Goal: Task Accomplishment & Management: Complete application form

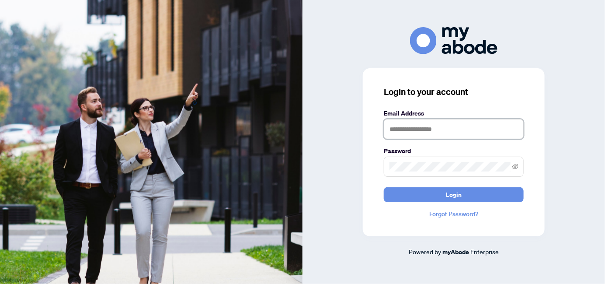
click at [450, 133] on input "text" at bounding box center [454, 129] width 140 height 20
type input "**********"
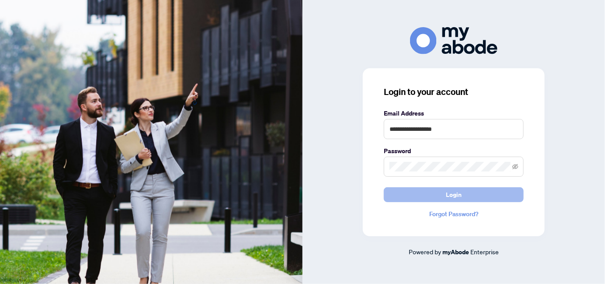
click at [442, 193] on button "Login" at bounding box center [454, 194] width 140 height 15
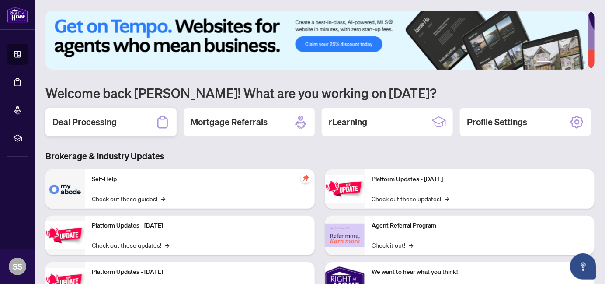
click at [94, 123] on h2 "Deal Processing" at bounding box center [84, 122] width 64 height 12
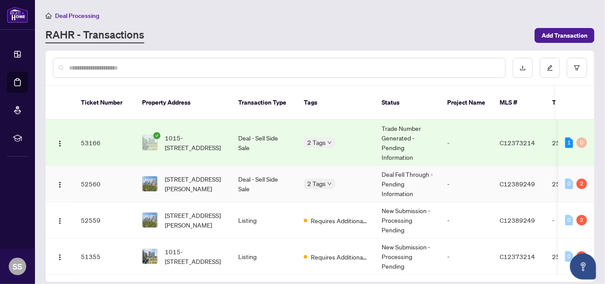
click at [262, 170] on td "Deal - Sell Side Sale" at bounding box center [264, 184] width 66 height 36
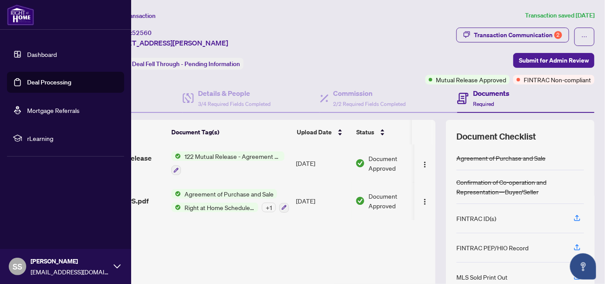
click at [36, 52] on link "Dashboard" at bounding box center [42, 54] width 30 height 8
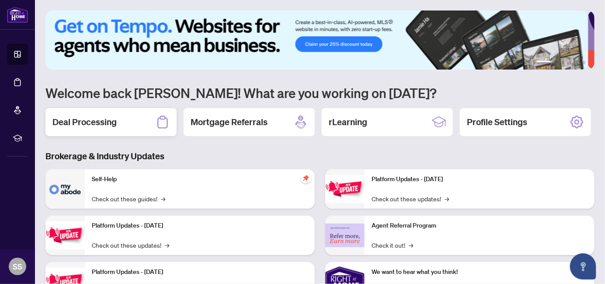
click at [94, 121] on h2 "Deal Processing" at bounding box center [84, 122] width 64 height 12
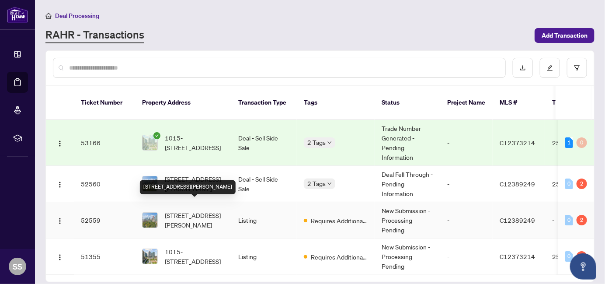
click at [188, 214] on span "1204-112 George St, Toronto, Ontario M5A 2M5, Canada" at bounding box center [194, 219] width 59 height 19
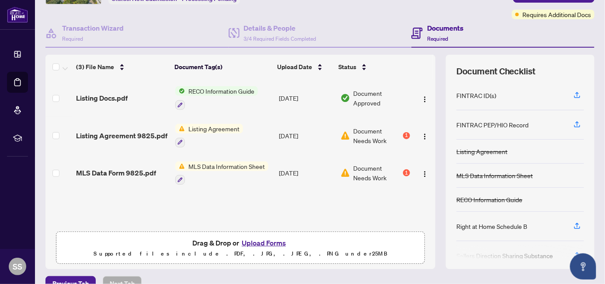
scroll to position [81, 0]
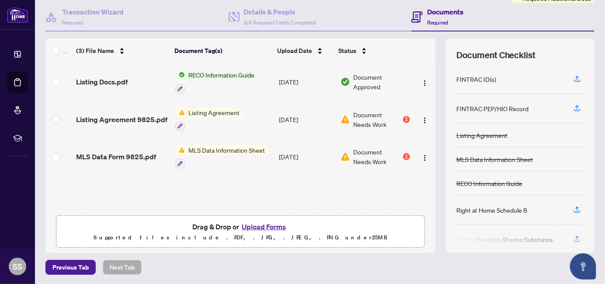
click at [274, 224] on button "Upload Forms" at bounding box center [263, 226] width 49 height 11
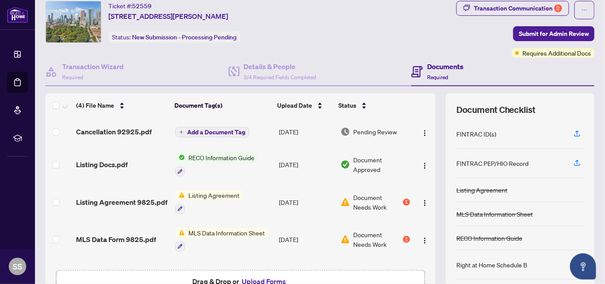
scroll to position [26, 0]
click at [555, 33] on span "Submit for Admin Review" at bounding box center [554, 34] width 70 height 14
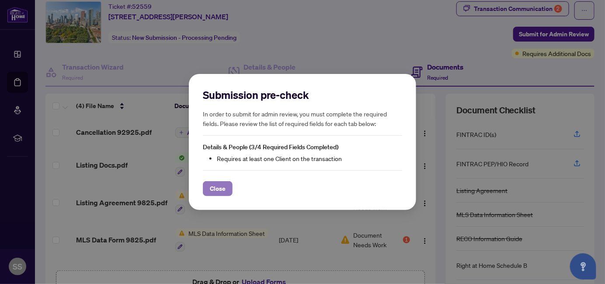
click at [208, 189] on button "Close" at bounding box center [218, 188] width 30 height 15
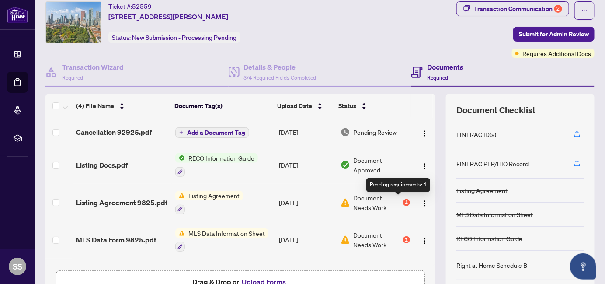
click at [403, 200] on div "1" at bounding box center [406, 202] width 7 height 7
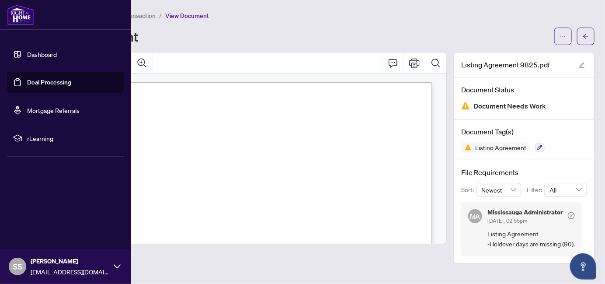
click at [38, 54] on link "Dashboard" at bounding box center [42, 54] width 30 height 8
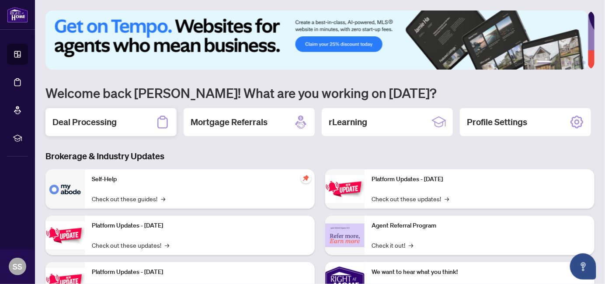
click at [103, 118] on h2 "Deal Processing" at bounding box center [84, 122] width 64 height 12
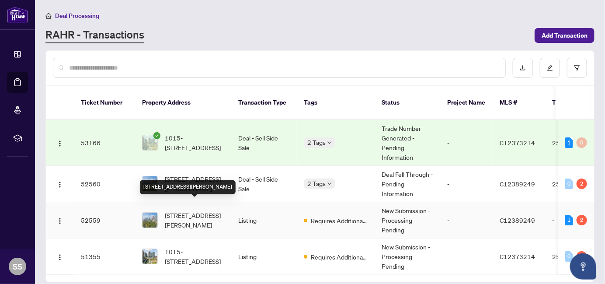
click at [185, 213] on span "1204-112 George St, Toronto, Ontario M5A 2M5, Canada" at bounding box center [194, 219] width 59 height 19
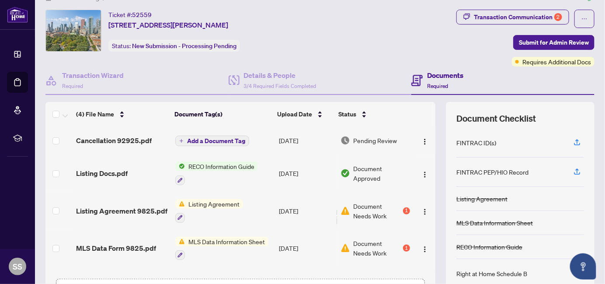
scroll to position [20, 0]
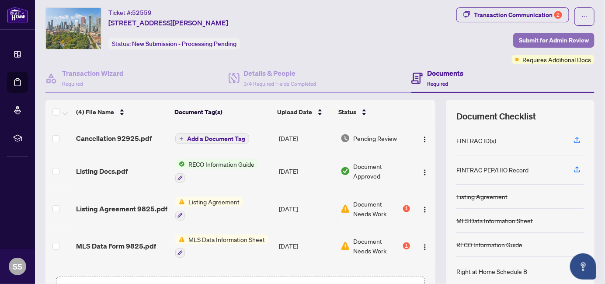
click at [563, 37] on span "Submit for Admin Review" at bounding box center [554, 40] width 70 height 14
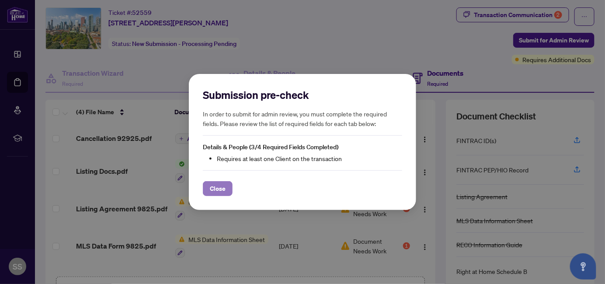
click at [210, 188] on span "Close" at bounding box center [218, 189] width 16 height 14
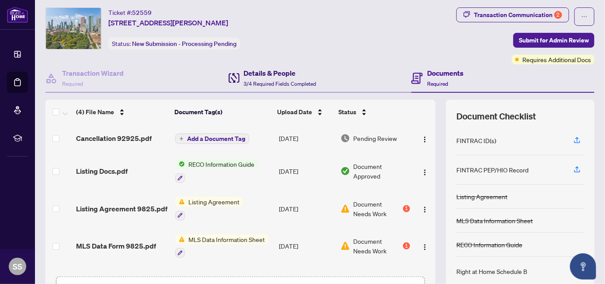
click at [279, 81] on span "3/4 Required Fields Completed" at bounding box center [280, 83] width 73 height 7
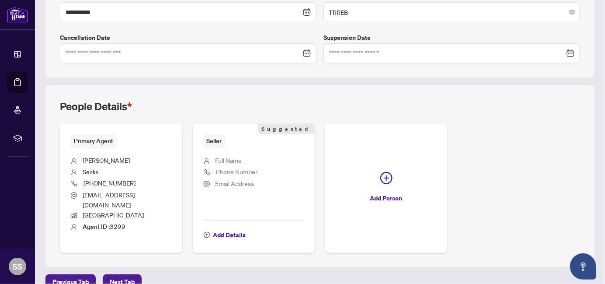
scroll to position [254, 0]
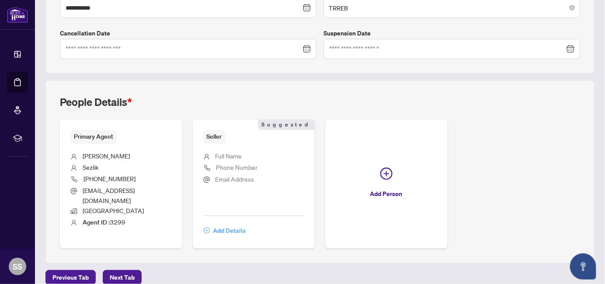
click at [235, 223] on span "Add Details" at bounding box center [229, 230] width 33 height 14
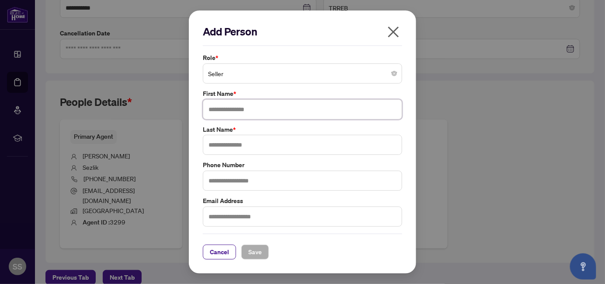
click at [264, 110] on input "text" at bounding box center [302, 109] width 199 height 20
type input "*******"
click at [253, 144] on input "text" at bounding box center [302, 145] width 199 height 20
type input "****"
click at [252, 183] on input "text" at bounding box center [302, 181] width 199 height 20
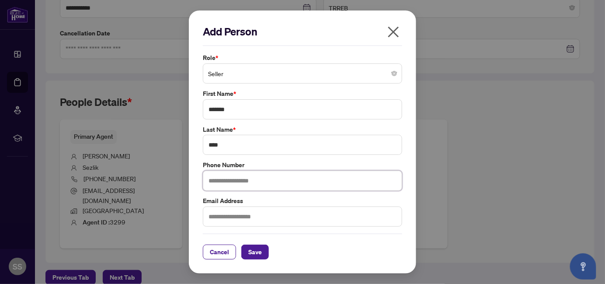
type input "**********"
click at [249, 220] on input "text" at bounding box center [302, 216] width 199 height 20
paste input "**********"
type input "**********"
click at [257, 248] on span "Save" at bounding box center [255, 252] width 14 height 14
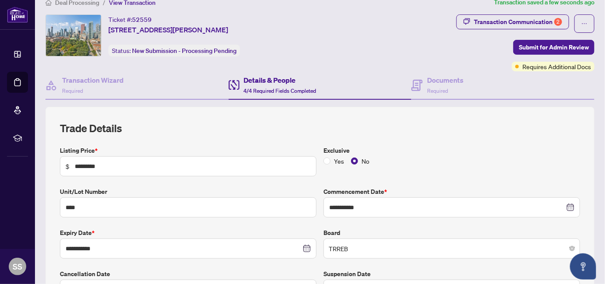
scroll to position [10, 0]
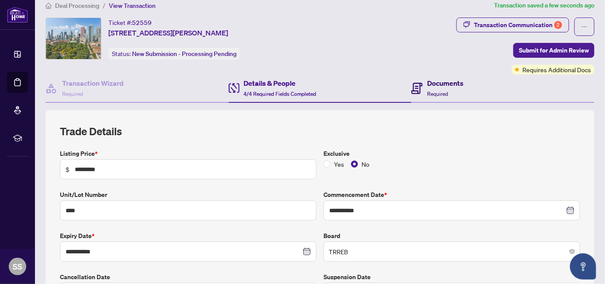
click at [448, 85] on h4 "Documents" at bounding box center [445, 83] width 36 height 10
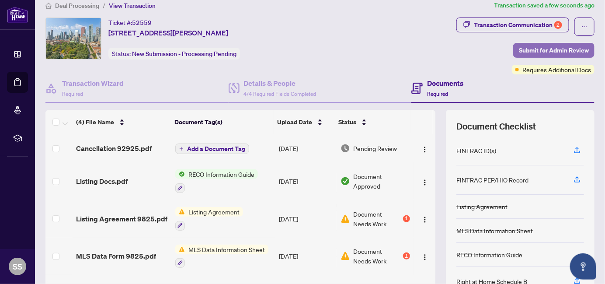
click at [550, 49] on span "Submit for Admin Review" at bounding box center [554, 50] width 70 height 14
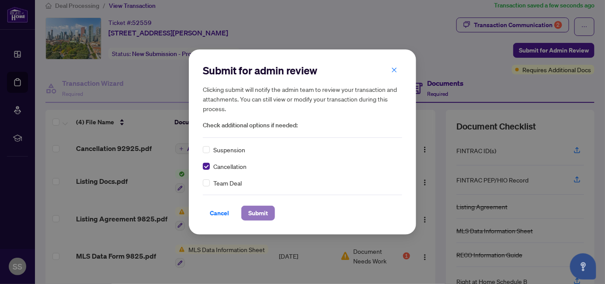
click at [261, 212] on span "Submit" at bounding box center [258, 213] width 20 height 14
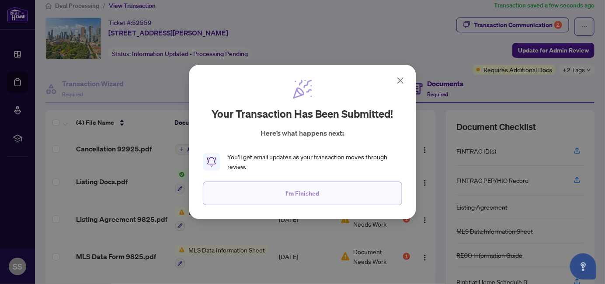
click at [289, 198] on span "I'm Finished" at bounding box center [303, 193] width 34 height 14
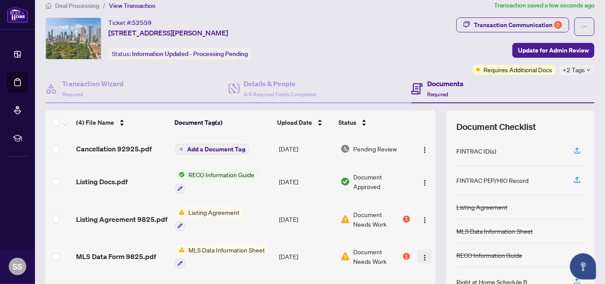
click at [422, 254] on img "button" at bounding box center [425, 257] width 7 height 7
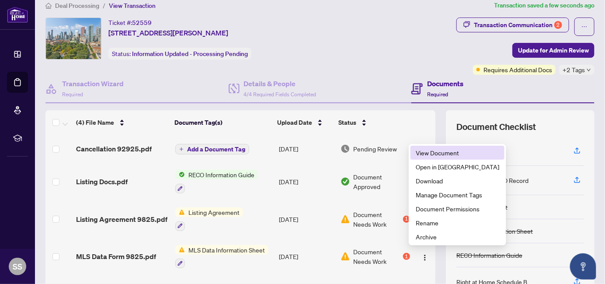
click at [442, 150] on span "View Document" at bounding box center [458, 153] width 84 height 10
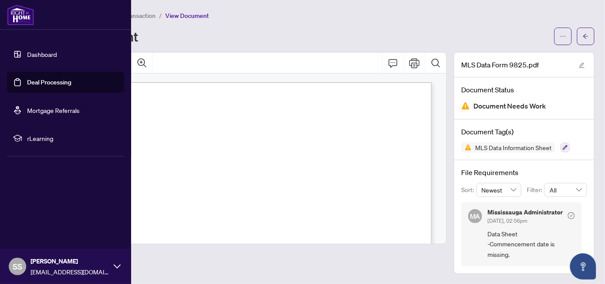
click at [27, 54] on link "Dashboard" at bounding box center [42, 54] width 30 height 8
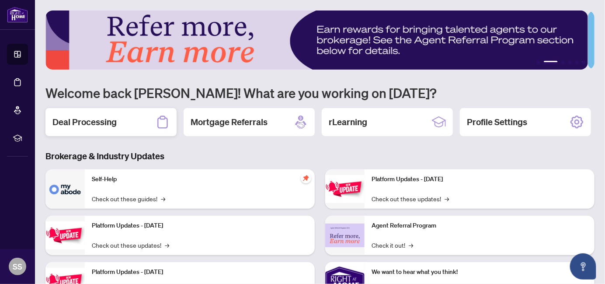
click at [87, 122] on h2 "Deal Processing" at bounding box center [84, 122] width 64 height 12
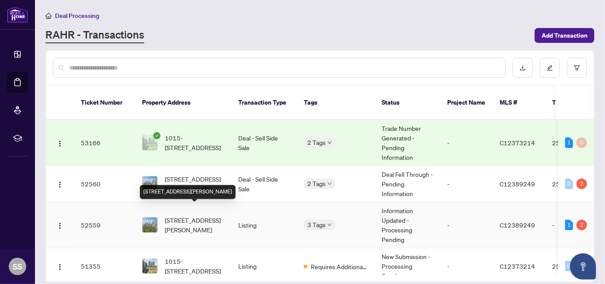
click at [186, 216] on span "1204-112 George St, Toronto, Ontario M5A 2M5, Canada" at bounding box center [194, 224] width 59 height 19
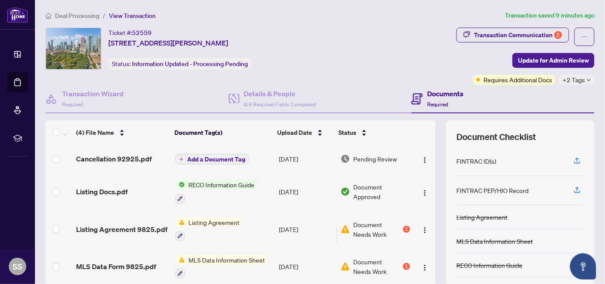
scroll to position [82, 0]
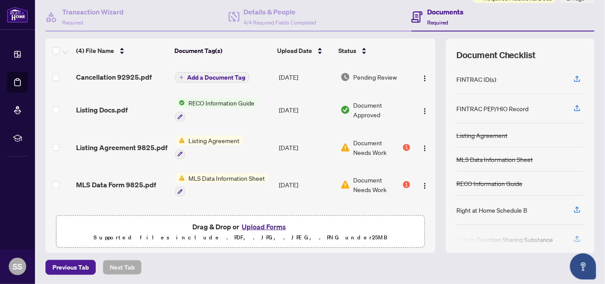
click at [262, 226] on button "Upload Forms" at bounding box center [263, 226] width 49 height 11
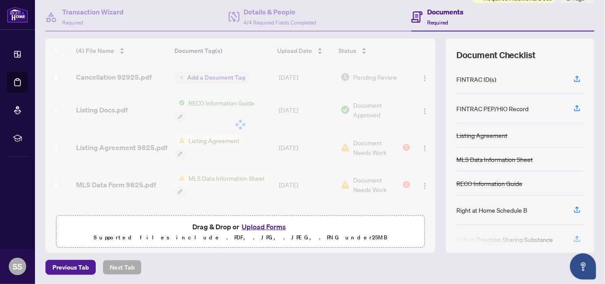
scroll to position [0, 0]
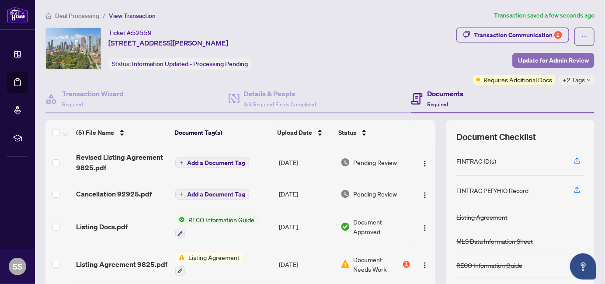
click at [560, 62] on span "Update for Admin Review" at bounding box center [553, 60] width 71 height 14
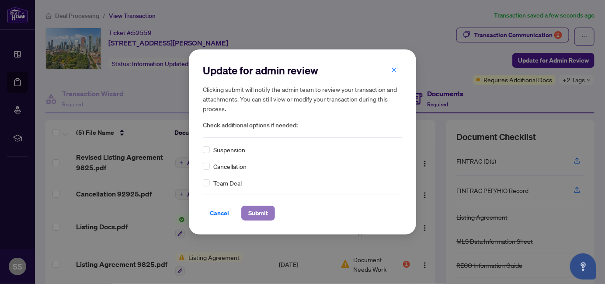
click at [258, 210] on span "Submit" at bounding box center [258, 213] width 20 height 14
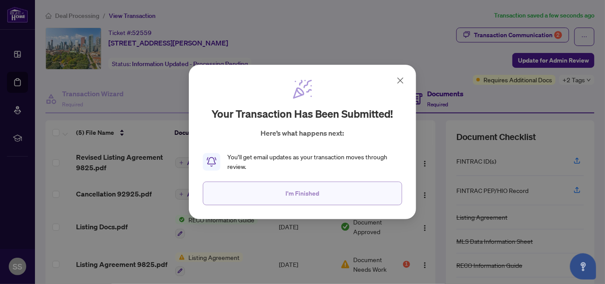
click at [312, 194] on span "I'm Finished" at bounding box center [303, 193] width 34 height 14
